Goal: Task Accomplishment & Management: Complete application form

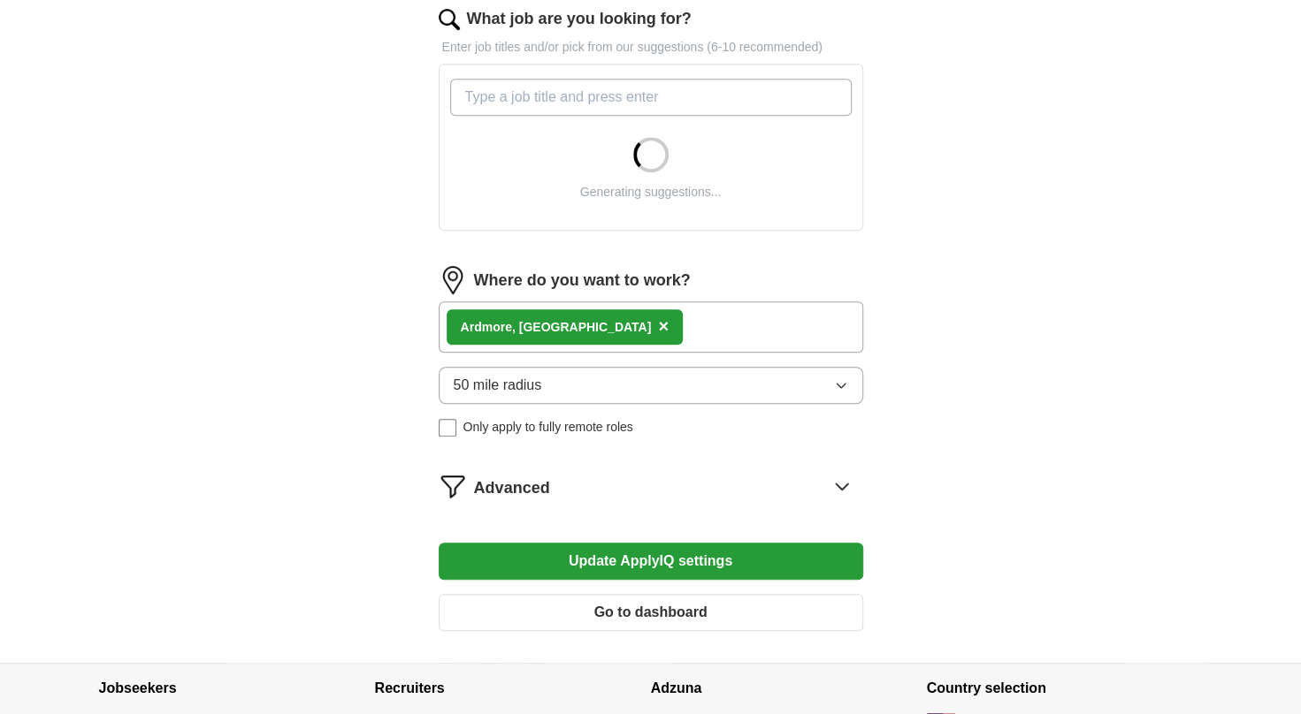
scroll to position [619, 0]
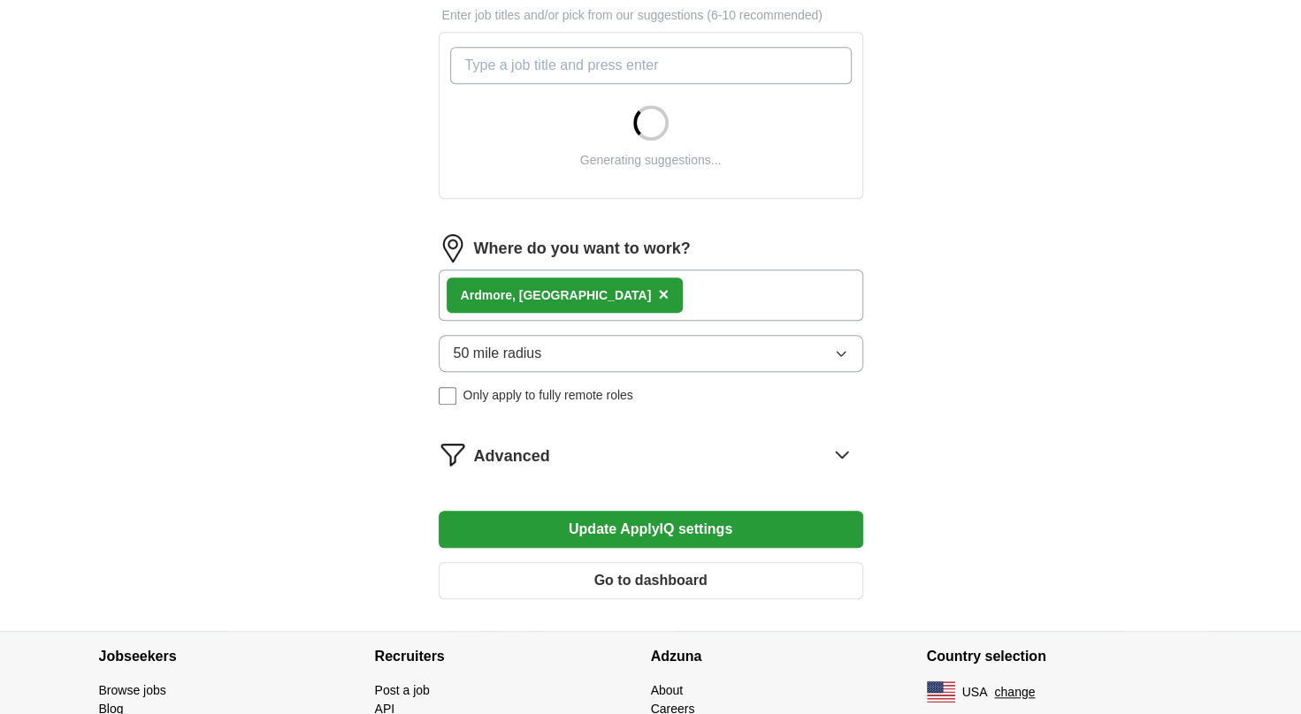
click at [842, 350] on icon "button" at bounding box center [841, 354] width 14 height 14
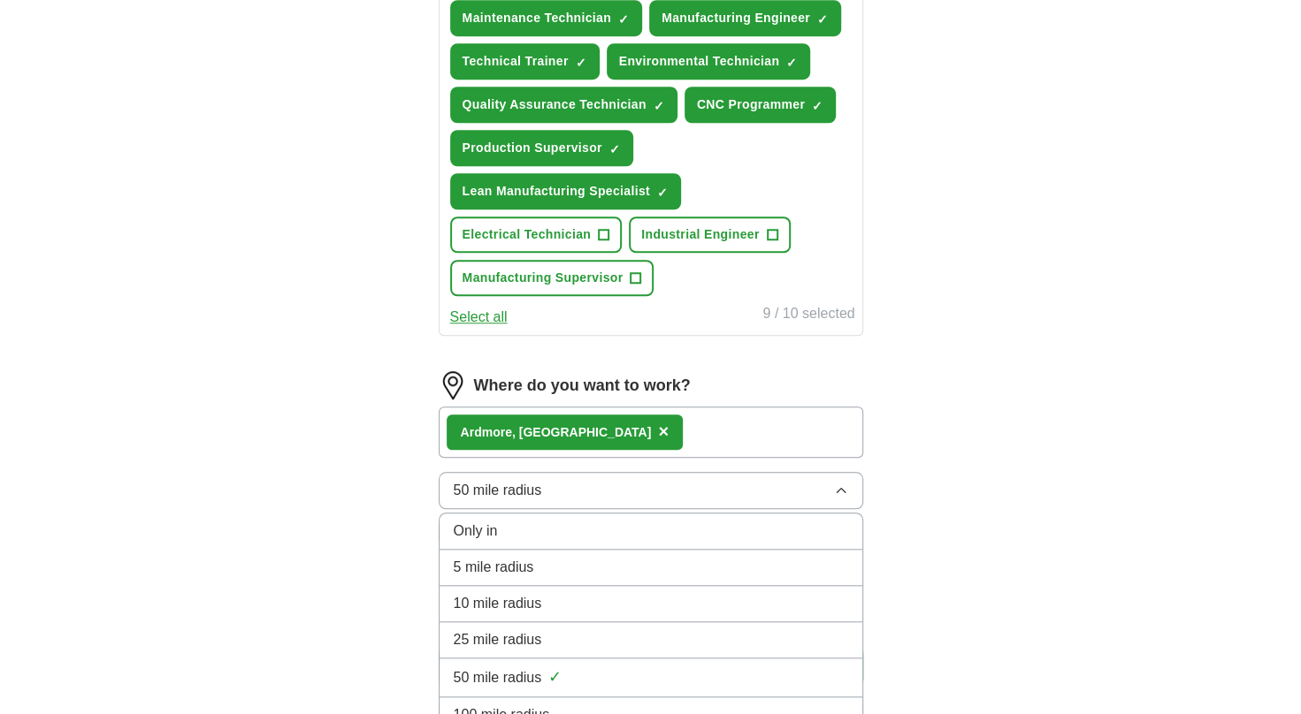
scroll to position [796, 0]
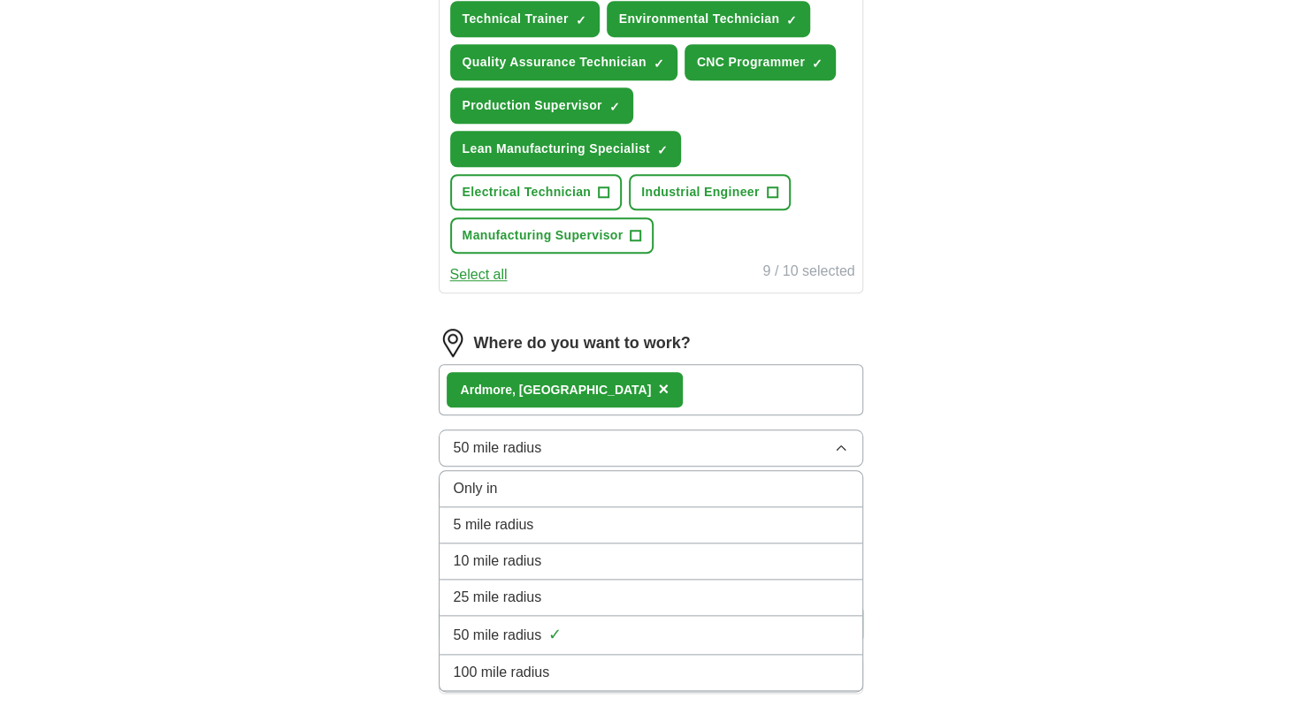
click at [509, 665] on span "100 mile radius" at bounding box center [502, 672] width 96 height 21
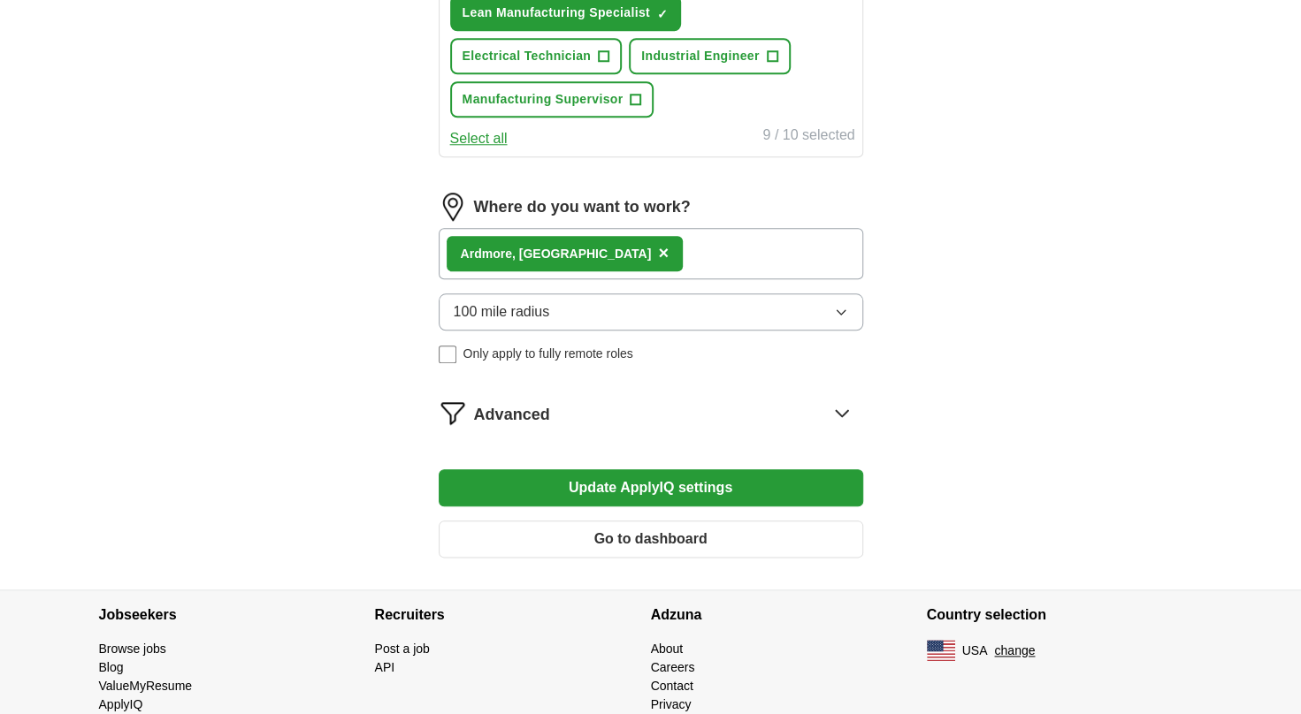
scroll to position [973, 0]
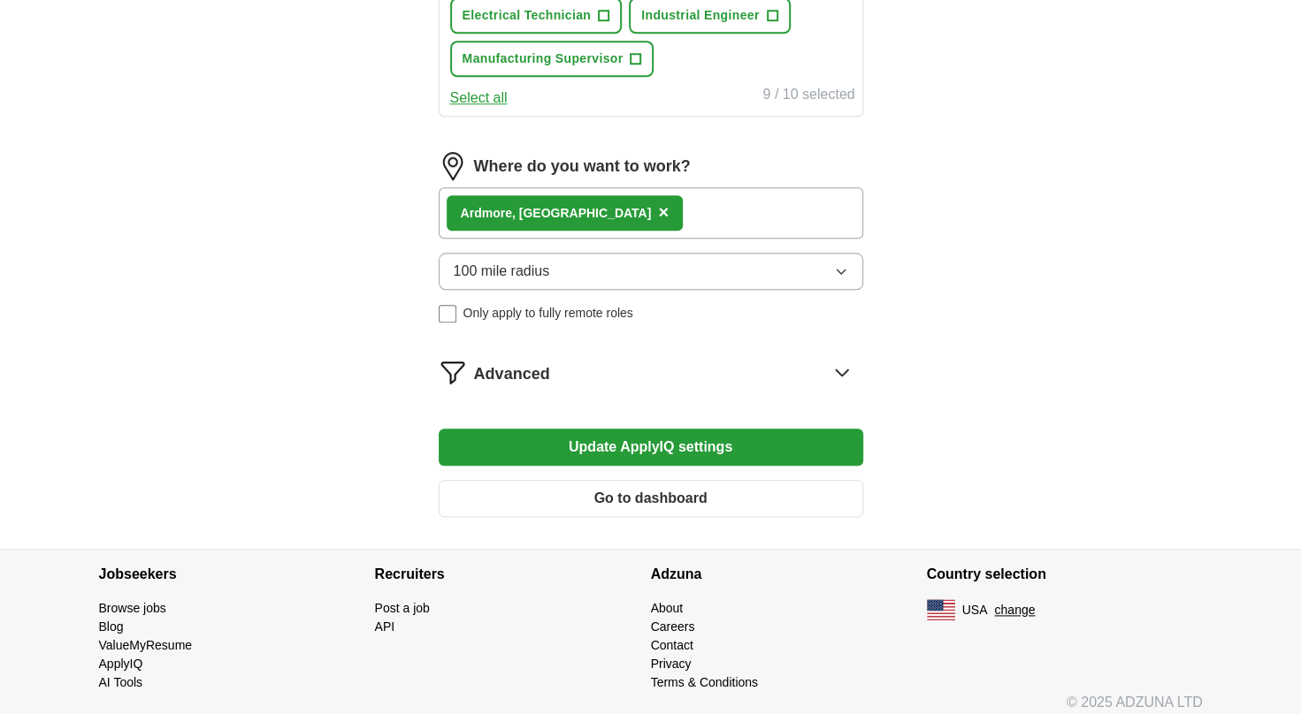
click at [511, 371] on span "Advanced" at bounding box center [512, 375] width 76 height 24
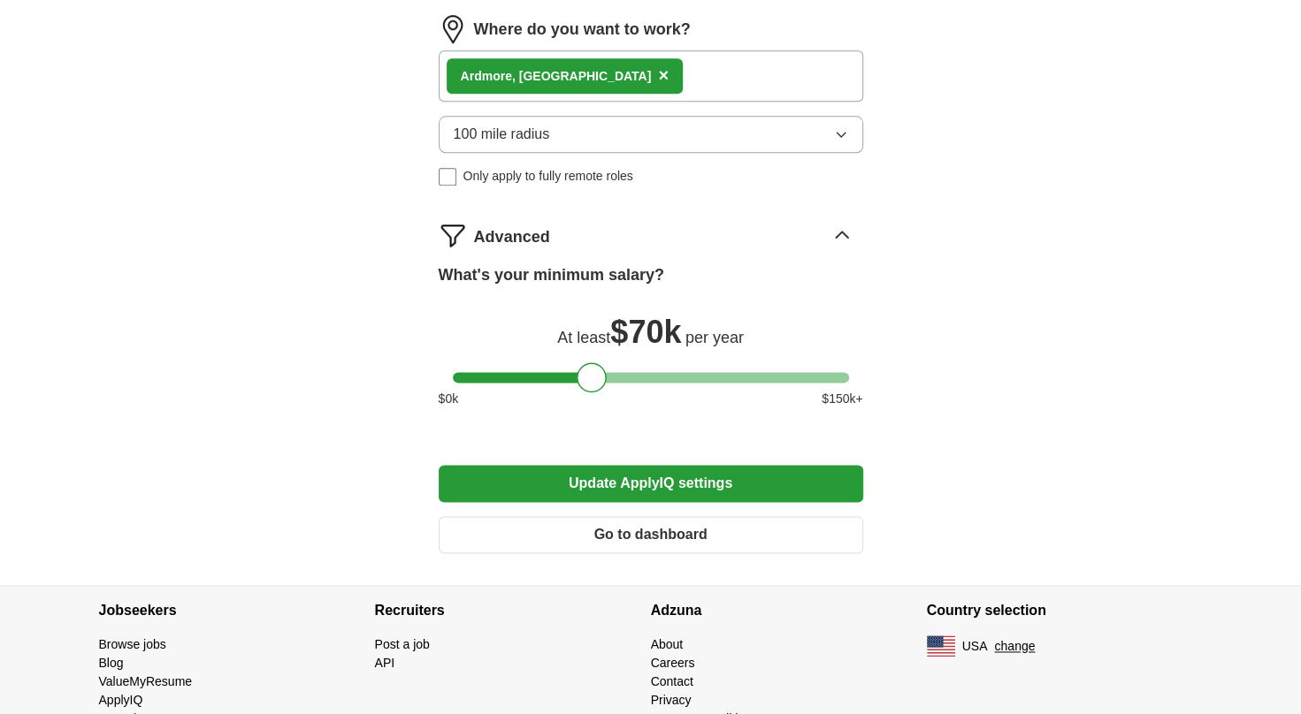
scroll to position [1149, 0]
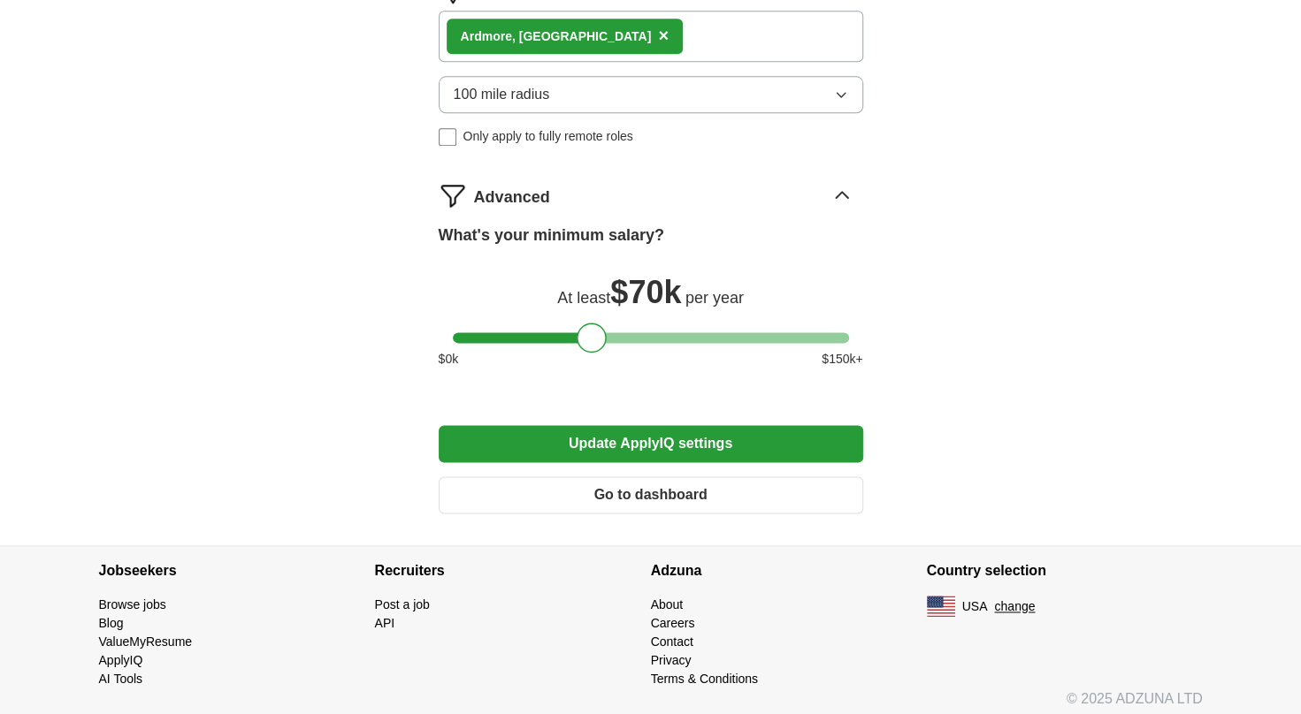
click at [542, 439] on button "Update ApplyIQ settings" at bounding box center [651, 443] width 424 height 37
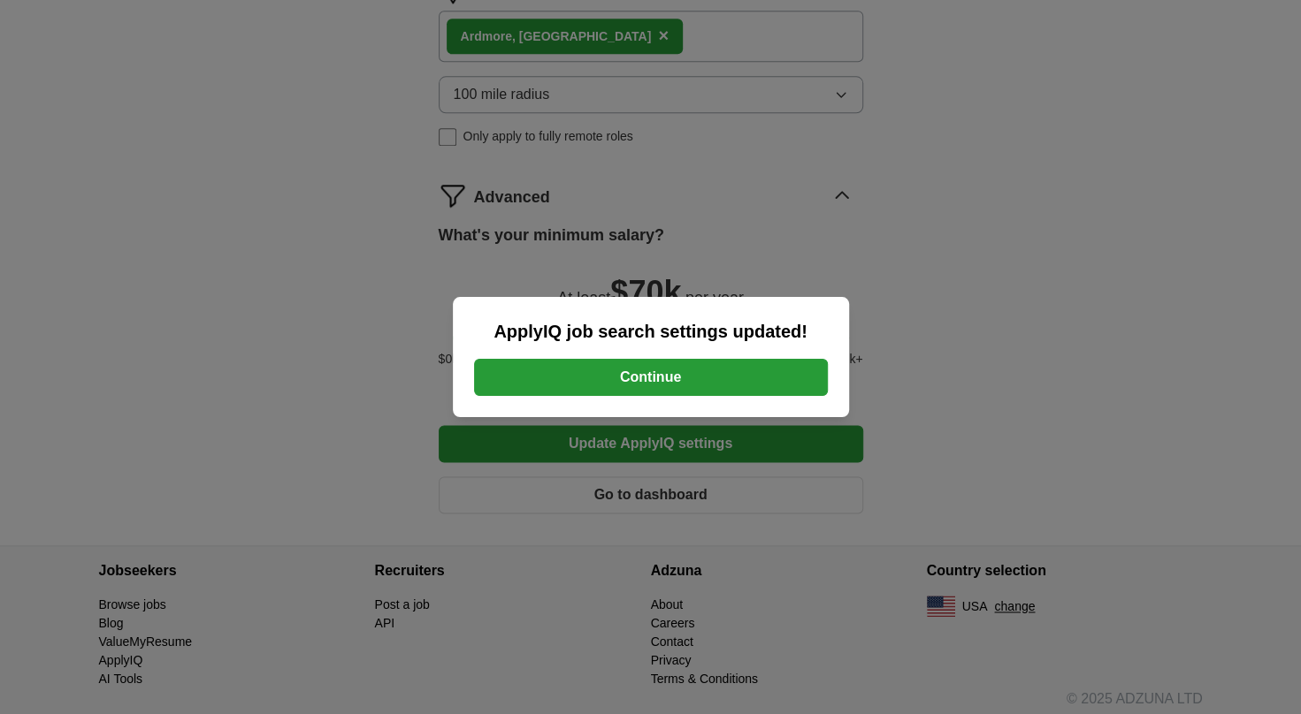
click at [547, 373] on button "Continue" at bounding box center [651, 377] width 354 height 37
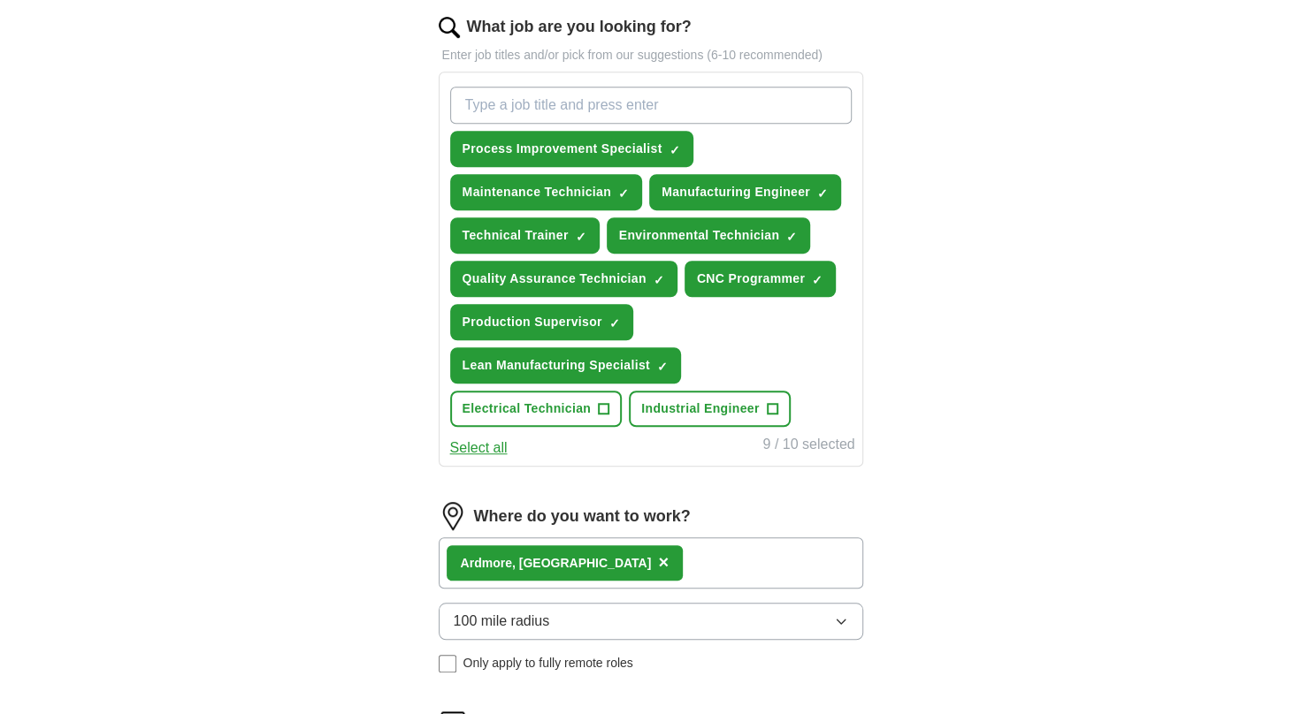
scroll to position [619, 0]
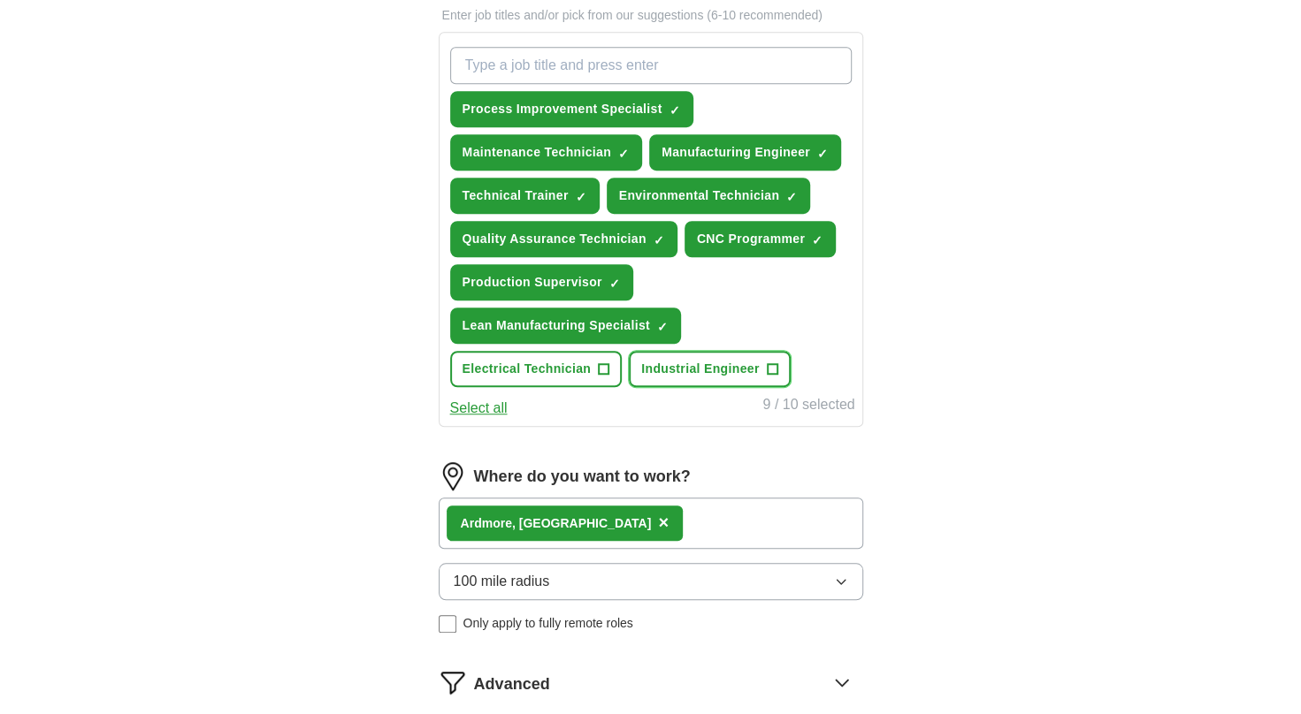
click at [771, 363] on span "+" at bounding box center [772, 370] width 11 height 14
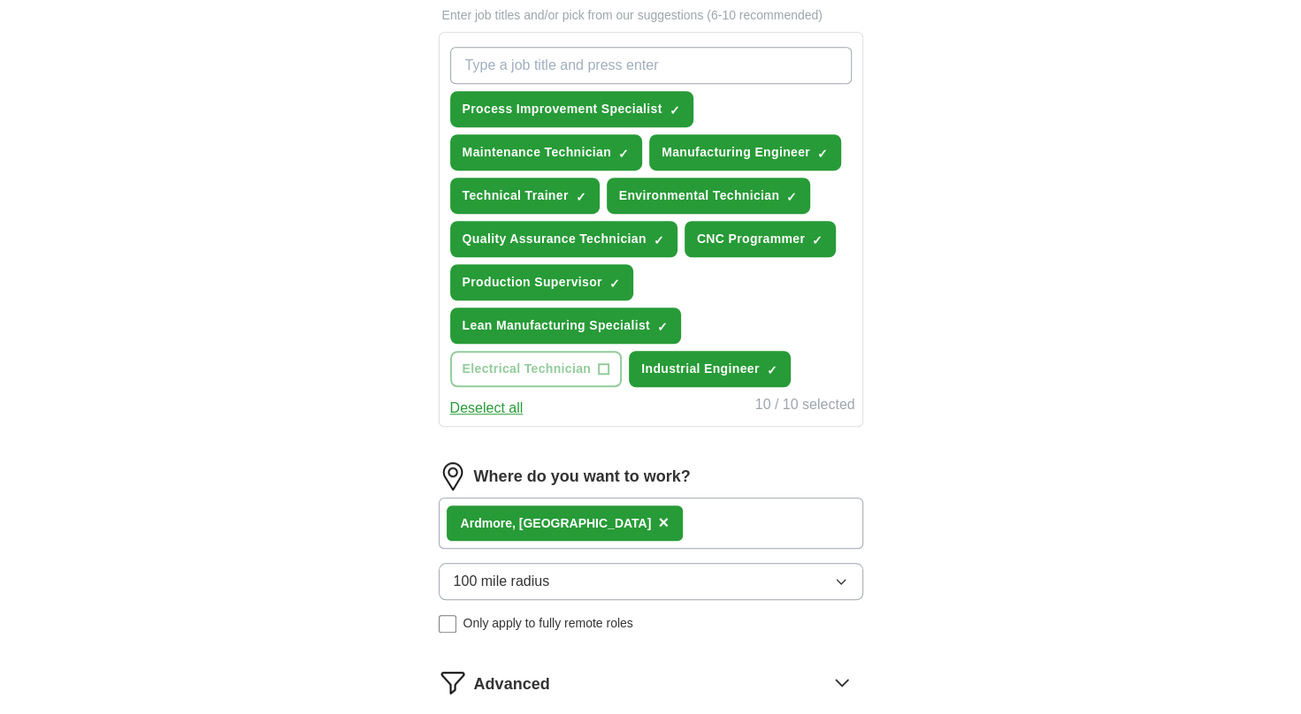
click at [662, 69] on input "What job are you looking for?" at bounding box center [650, 65] width 401 height 37
type input "engineer"
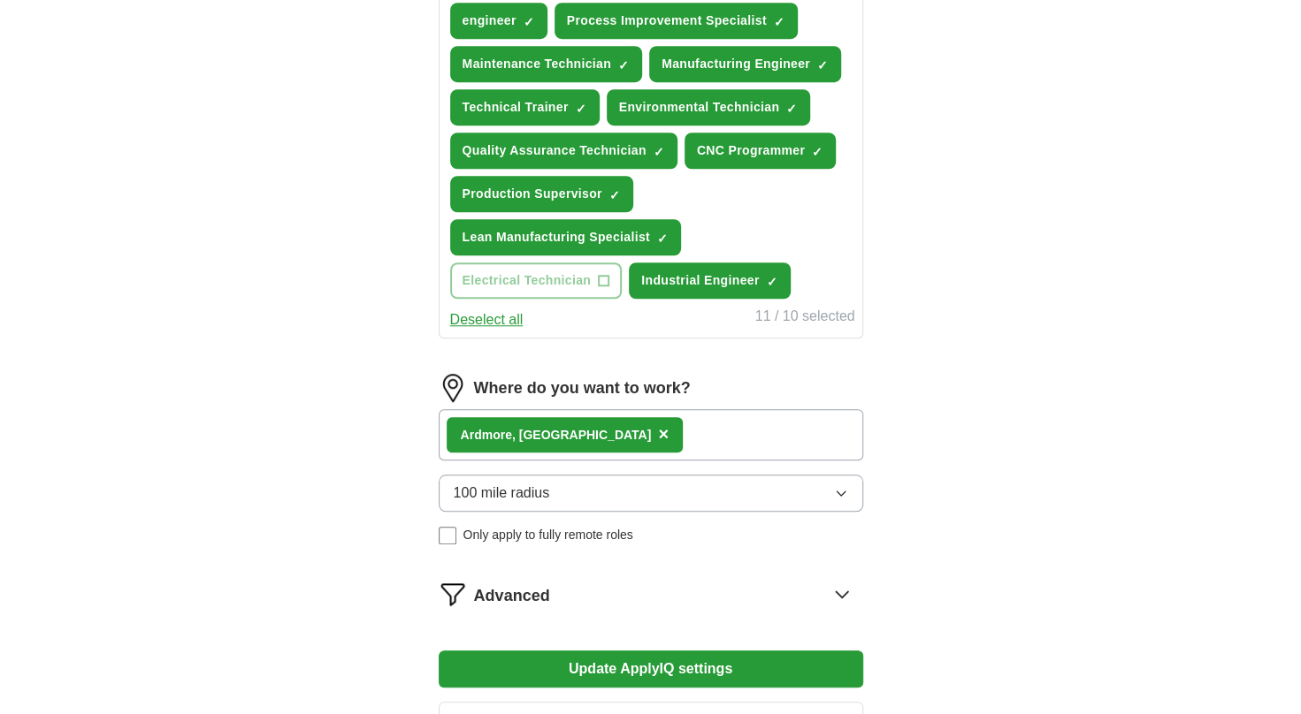
scroll to position [796, 0]
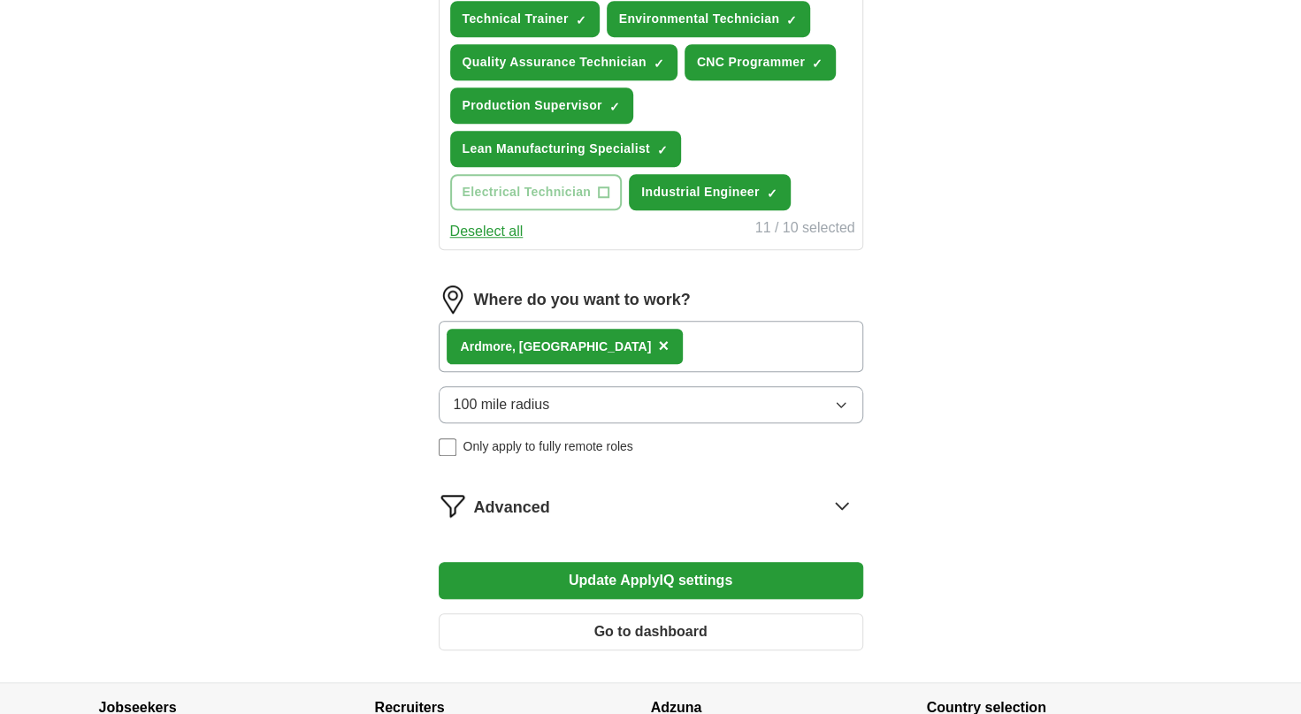
click at [644, 581] on button "Update ApplyIQ settings" at bounding box center [651, 580] width 424 height 37
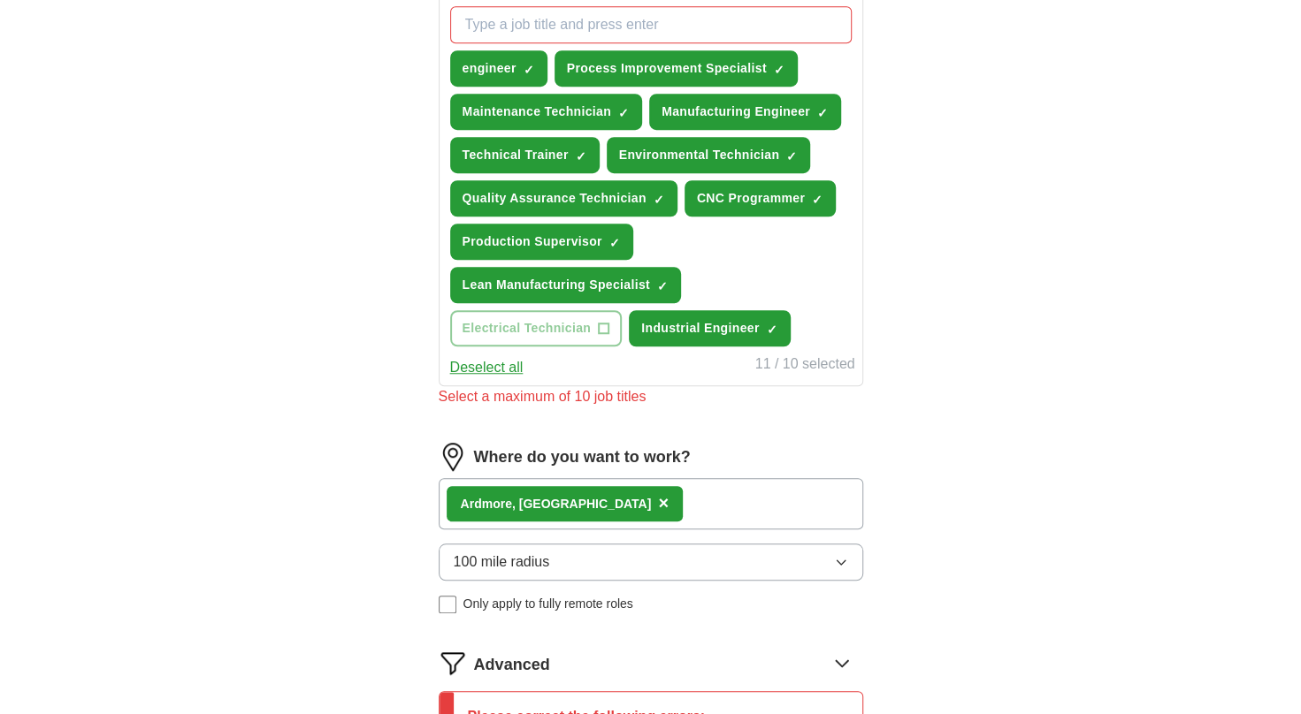
scroll to position [619, 0]
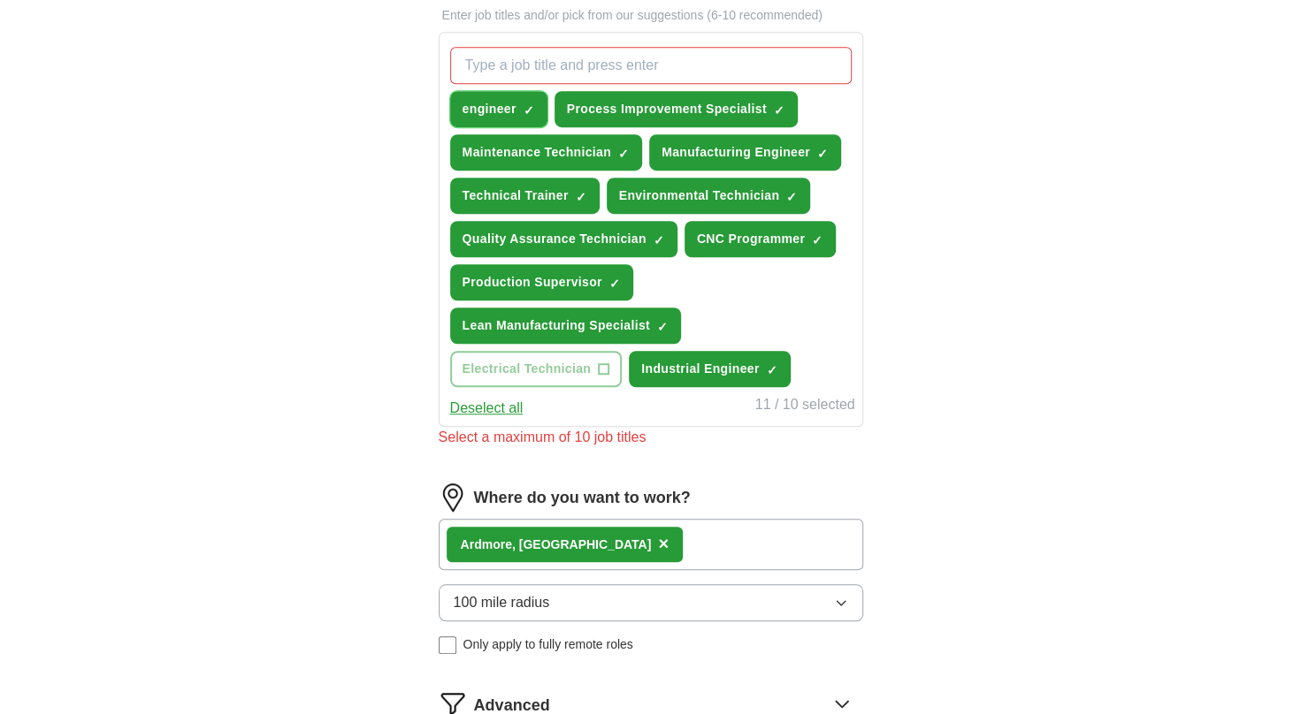
click at [0, 0] on span "×" at bounding box center [0, 0] width 0 height 0
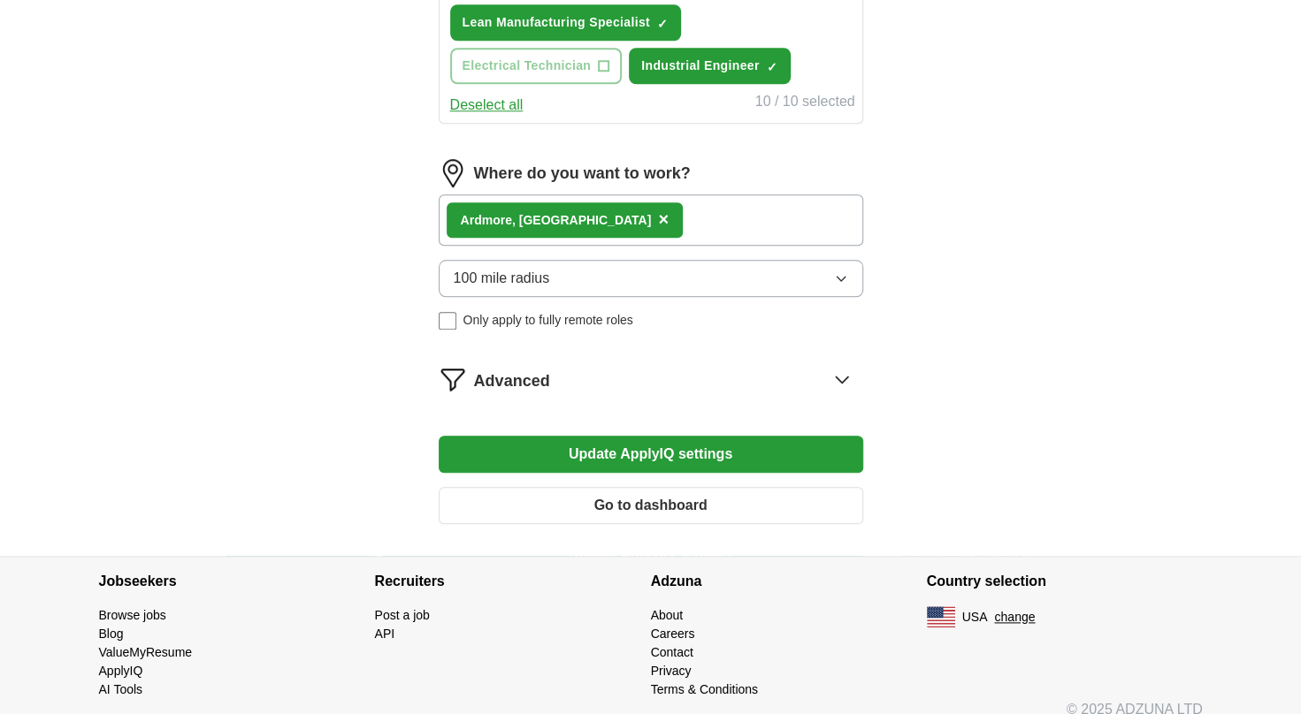
scroll to position [937, 0]
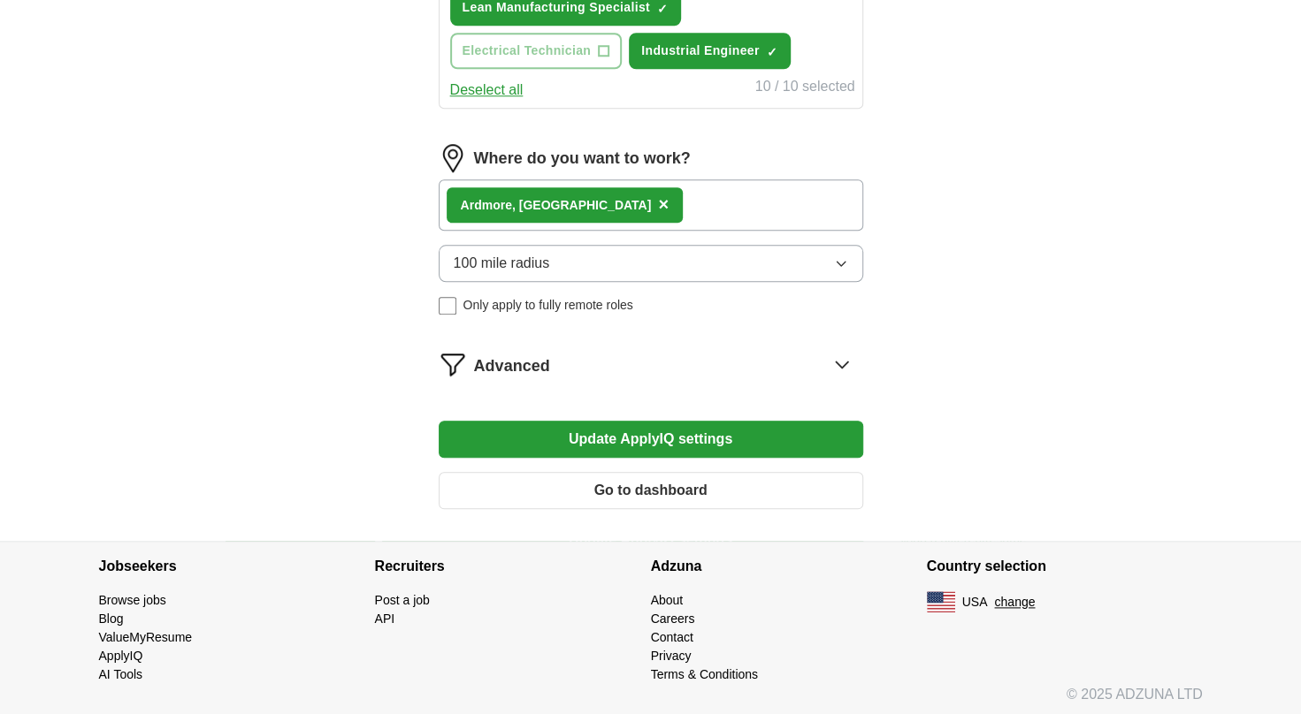
click at [672, 432] on button "Update ApplyIQ settings" at bounding box center [651, 439] width 424 height 37
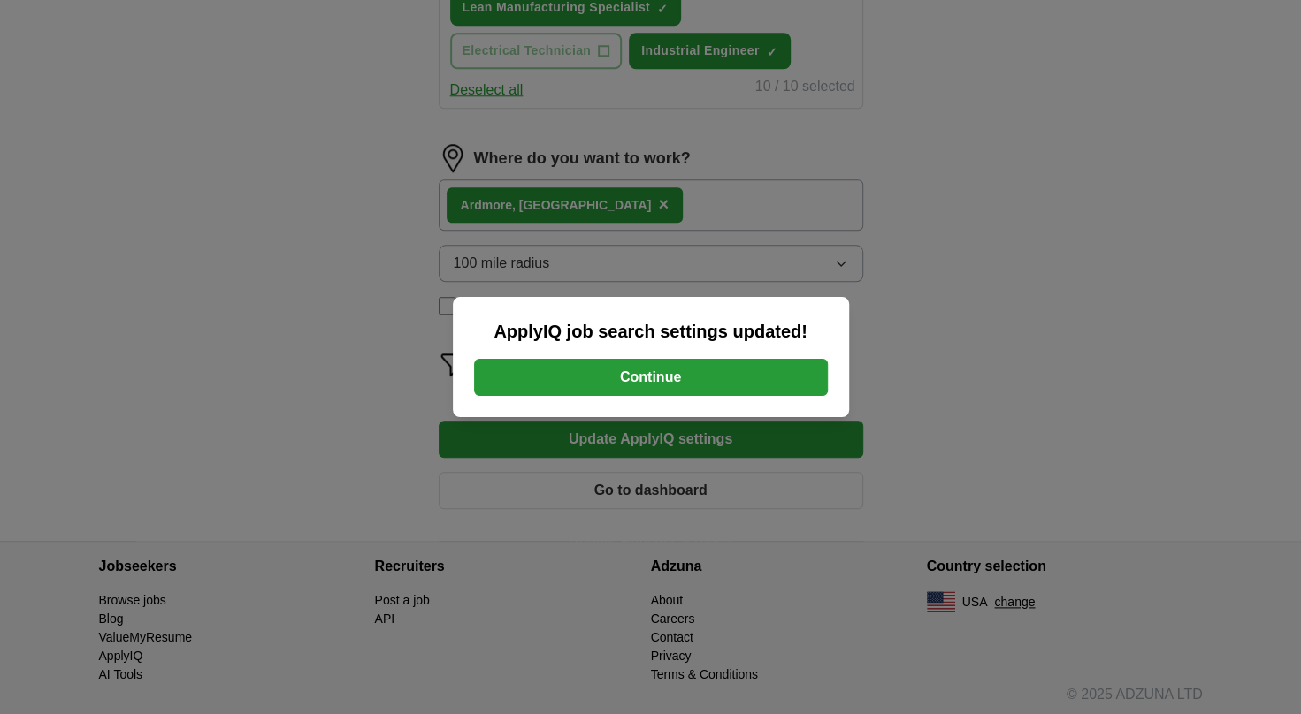
click at [684, 374] on button "Continue" at bounding box center [651, 377] width 354 height 37
